Goal: Download file/media

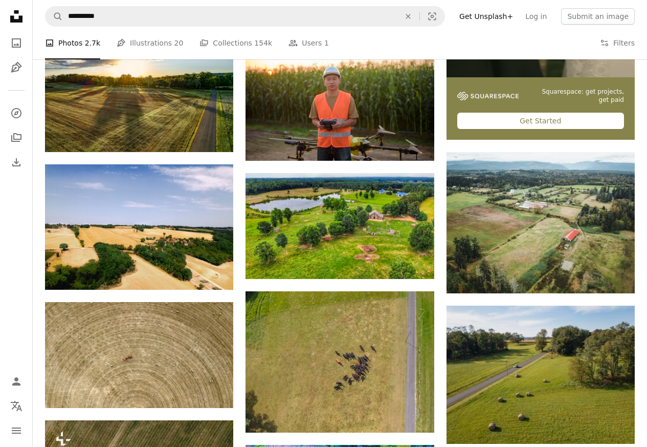
scroll to position [368, 0]
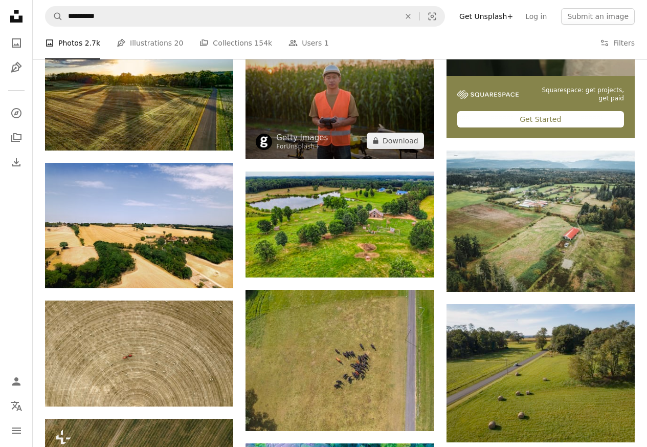
click at [308, 117] on img at bounding box center [340, 96] width 188 height 126
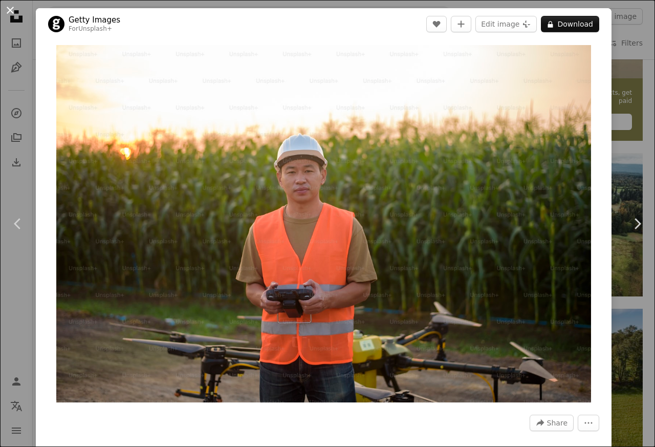
click at [11, 11] on button "An X shape" at bounding box center [10, 10] width 12 height 12
